Goal: Information Seeking & Learning: Understand process/instructions

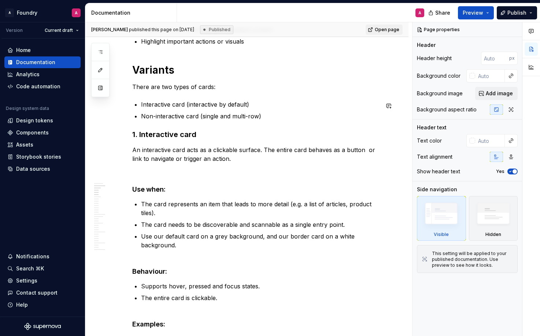
scroll to position [393, 0]
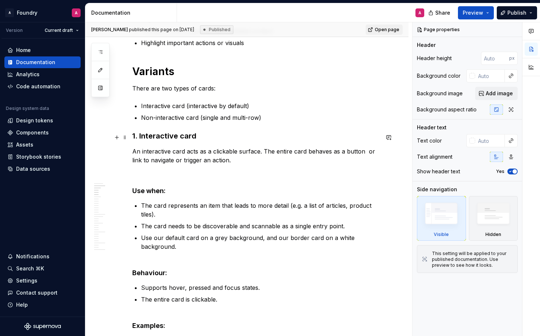
click at [164, 139] on h3 "1. Interactive card" at bounding box center [255, 136] width 247 height 10
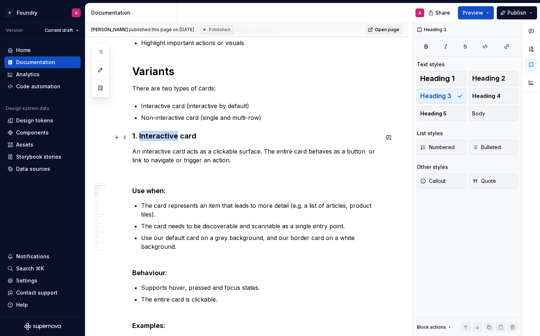
click at [164, 139] on h3 "1. Interactive card" at bounding box center [255, 136] width 247 height 10
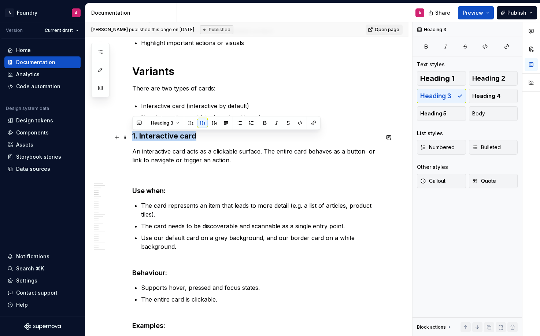
click at [164, 139] on h3 "1. Interactive card" at bounding box center [255, 136] width 247 height 10
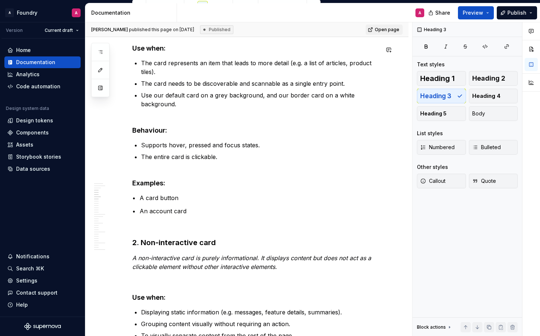
scroll to position [539, 0]
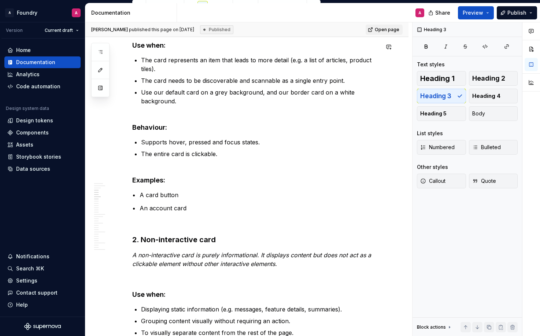
type textarea "*"
